Goal: Transaction & Acquisition: Purchase product/service

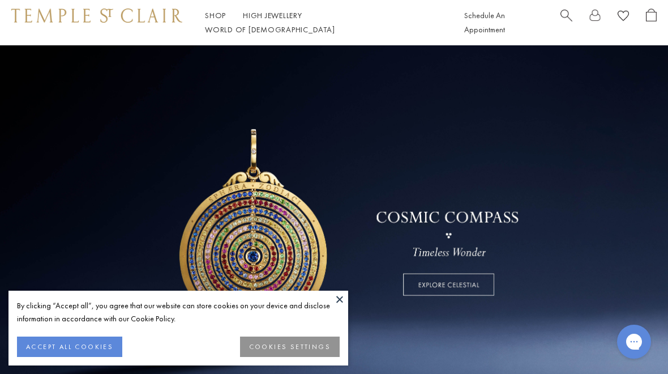
click at [347, 296] on button at bounding box center [339, 298] width 17 height 17
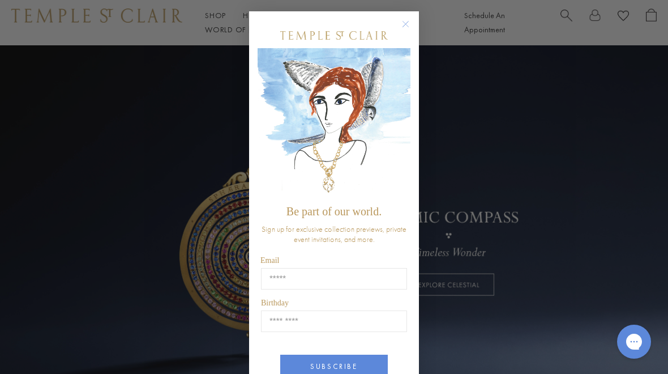
click at [406, 19] on circle "Close dialog" at bounding box center [406, 25] width 14 height 14
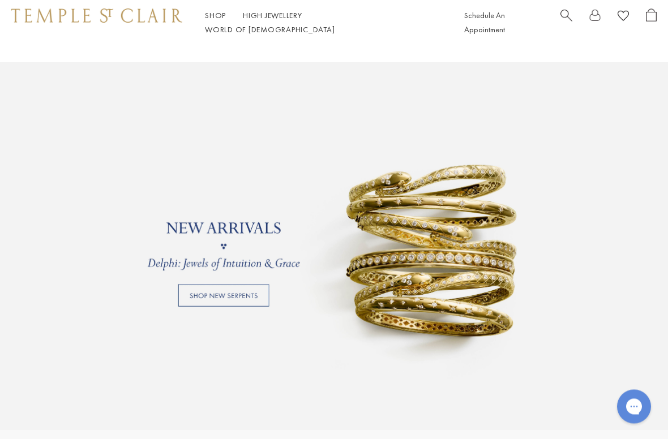
scroll to position [758, 0]
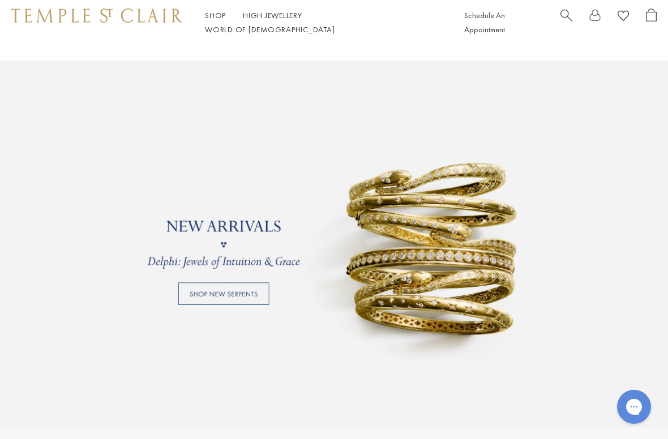
click at [254, 289] on link at bounding box center [334, 245] width 668 height 368
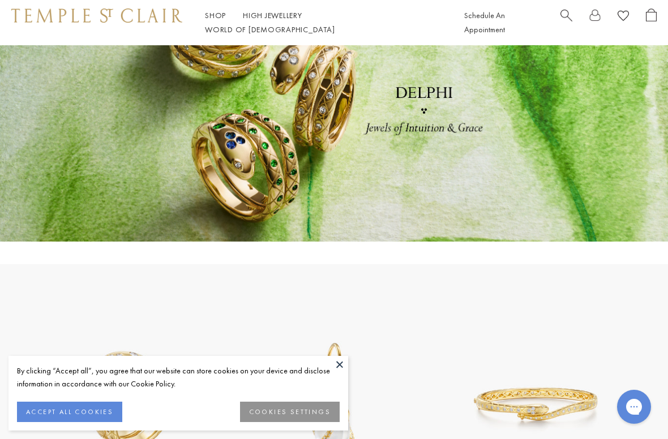
scroll to position [92, 0]
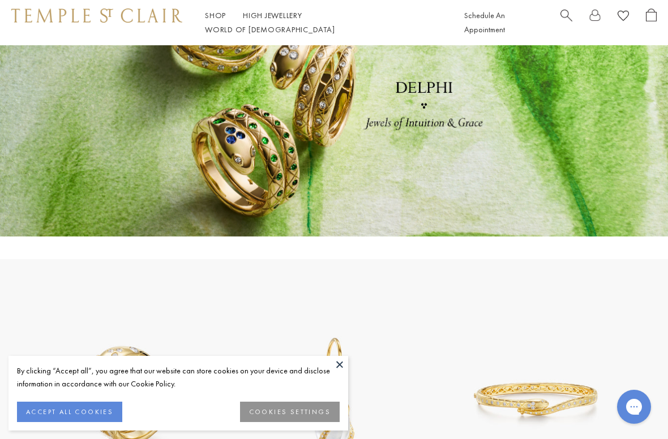
click at [342, 361] on button at bounding box center [339, 364] width 17 height 17
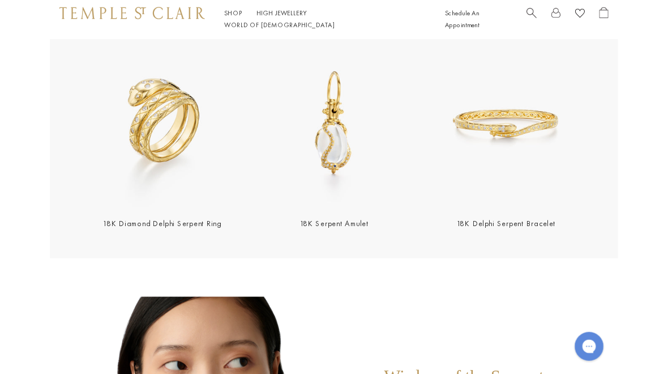
scroll to position [342, 0]
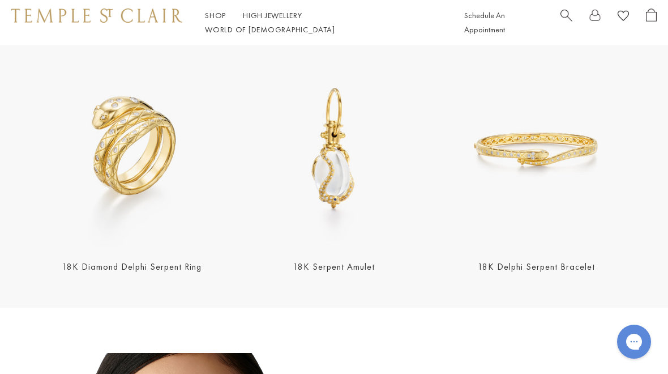
click at [567, 155] on img at bounding box center [536, 149] width 195 height 195
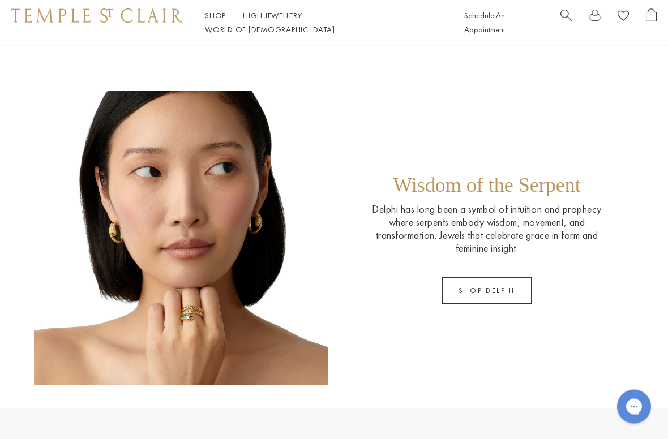
scroll to position [604, 0]
click at [510, 298] on link "SHOP DELPHI" at bounding box center [486, 290] width 89 height 27
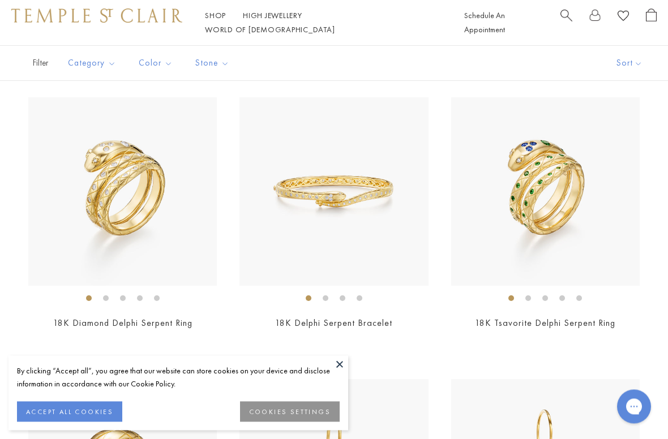
scroll to position [88, 0]
click at [339, 366] on button at bounding box center [339, 364] width 17 height 17
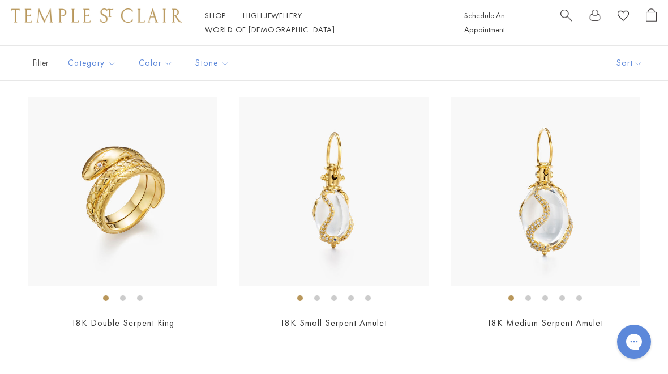
scroll to position [371, 0]
click at [558, 242] on img at bounding box center [545, 191] width 189 height 189
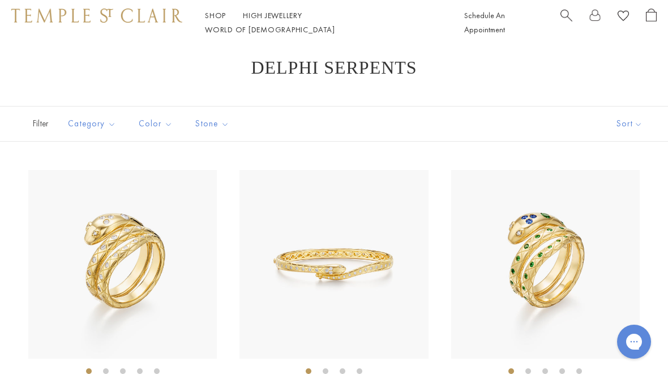
scroll to position [0, 0]
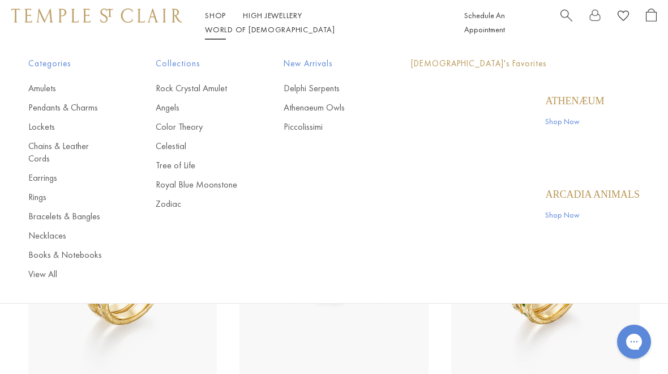
click at [216, 20] on link "Shop Shop" at bounding box center [215, 15] width 21 height 10
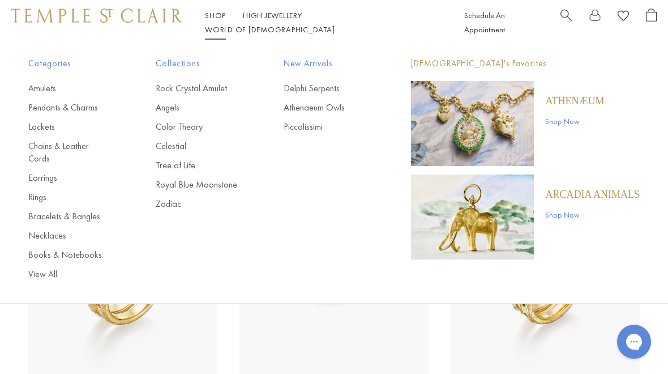
click at [94, 110] on link "Pendants & Charms" at bounding box center [69, 107] width 82 height 12
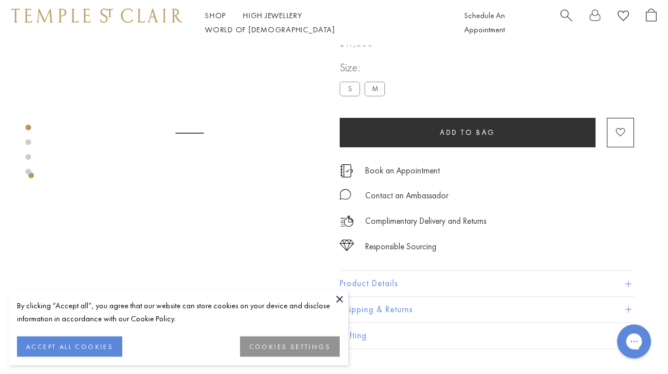
scroll to position [45, 0]
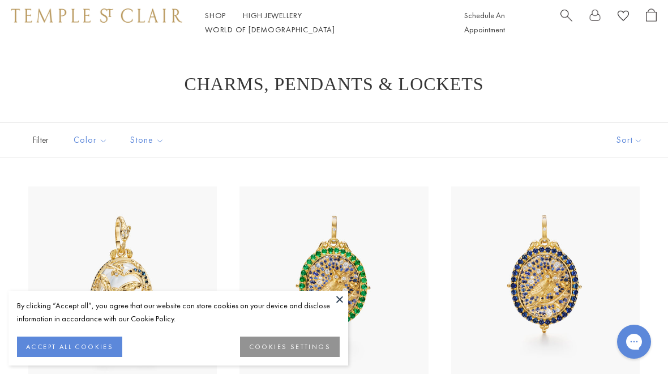
click at [344, 300] on button at bounding box center [339, 298] width 17 height 17
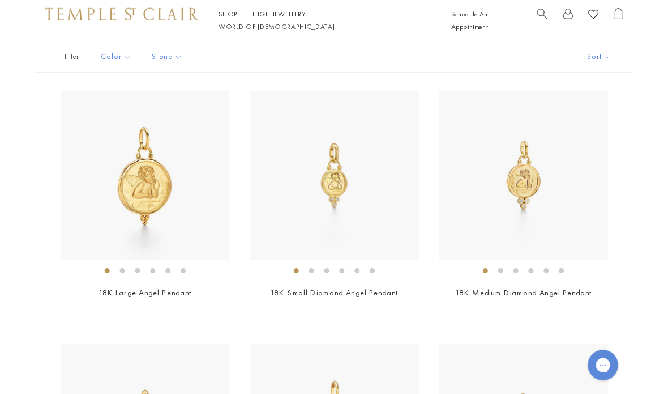
scroll to position [1495, 0]
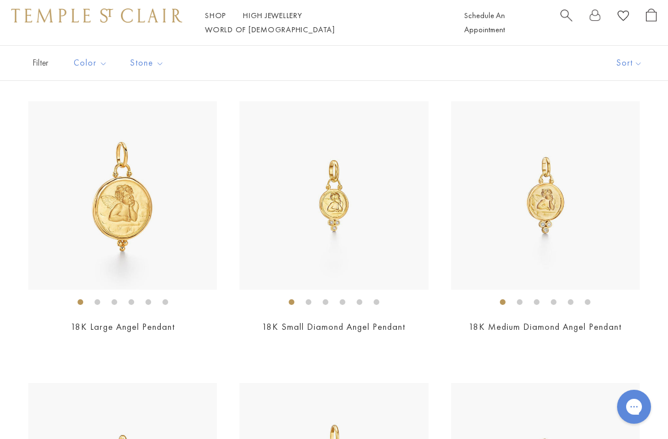
click at [545, 213] on img at bounding box center [545, 195] width 189 height 189
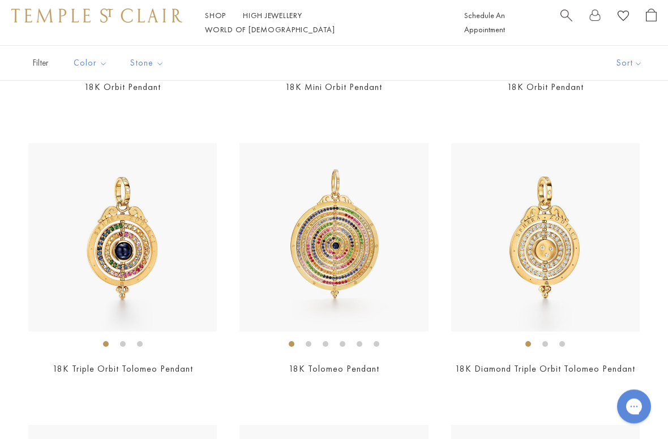
scroll to position [4275, 0]
click at [347, 271] on img at bounding box center [334, 237] width 189 height 189
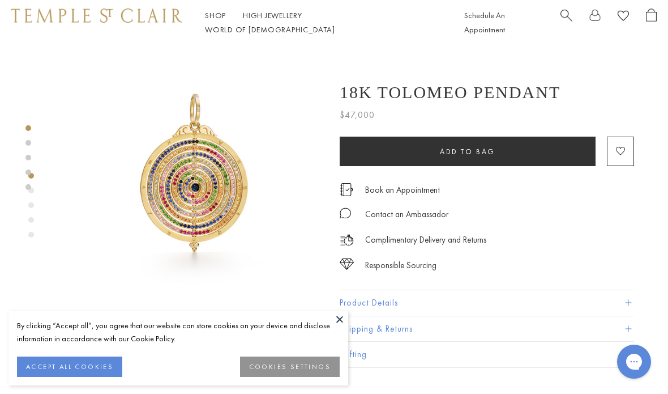
click at [340, 320] on button at bounding box center [339, 318] width 17 height 17
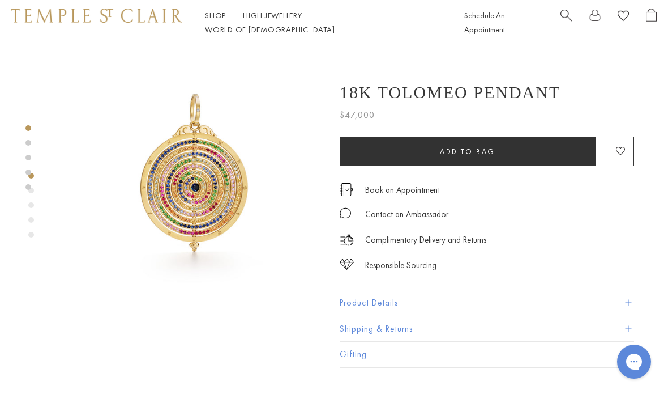
click at [387, 306] on button "Product Details" at bounding box center [487, 302] width 294 height 25
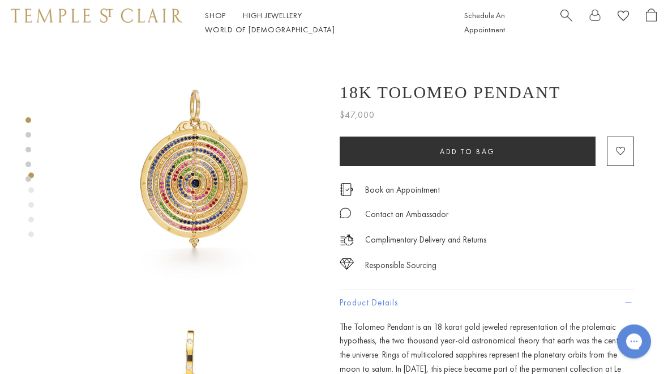
scroll to position [1, 0]
